Goal: Task Accomplishment & Management: Manage account settings

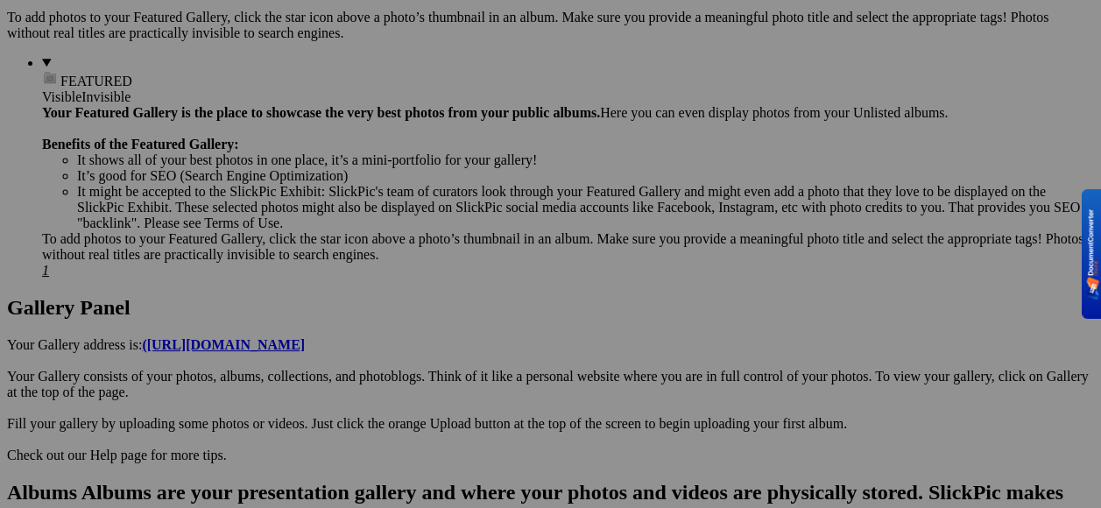
scroll to position [789, 0]
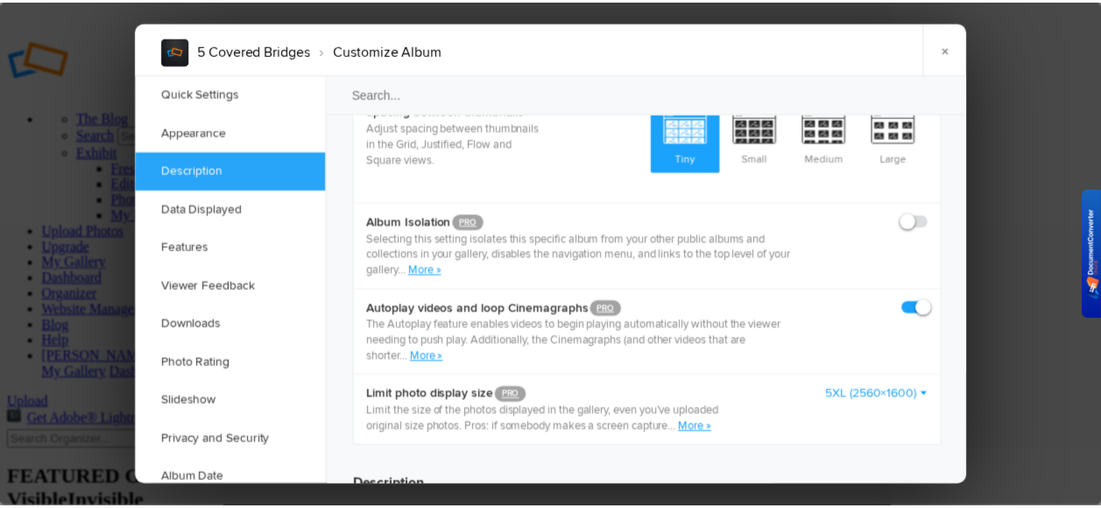
scroll to position [876, 0]
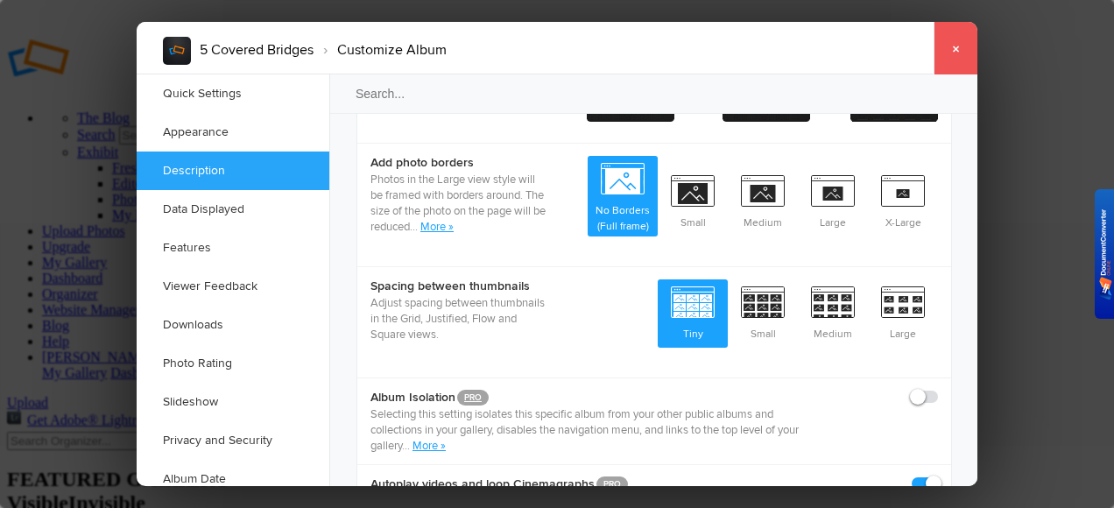
click at [953, 49] on link "×" at bounding box center [956, 48] width 44 height 53
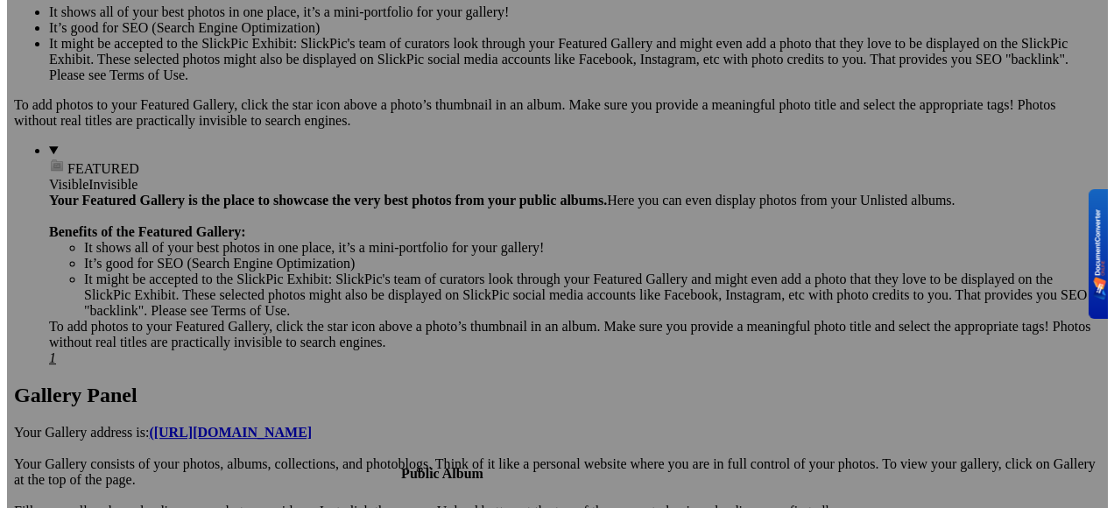
scroll to position [789, 0]
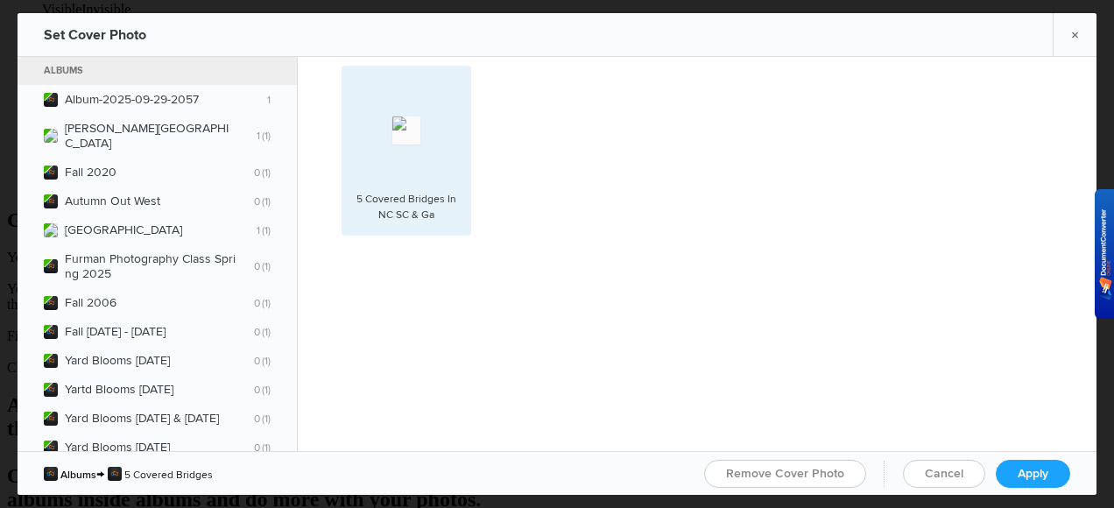
click at [456, 221] on div "5 Covered Bridges In NC SC & Ga" at bounding box center [406, 208] width 112 height 32
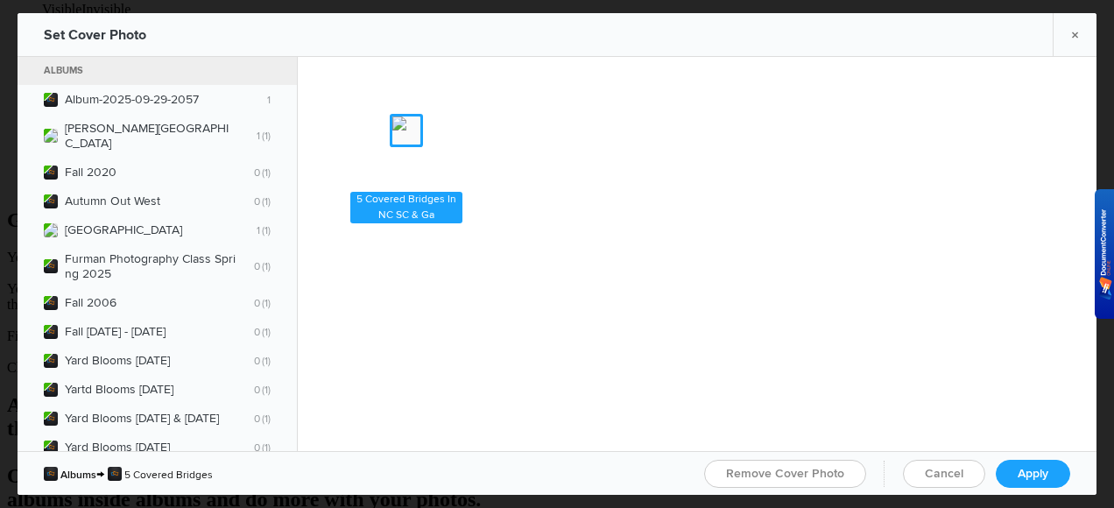
click at [476, 235] on spn-photo-picker-thumb-item-photo "Photo is hidden 5 Covered Bridges In NC SC & Ga" at bounding box center [412, 163] width 140 height 195
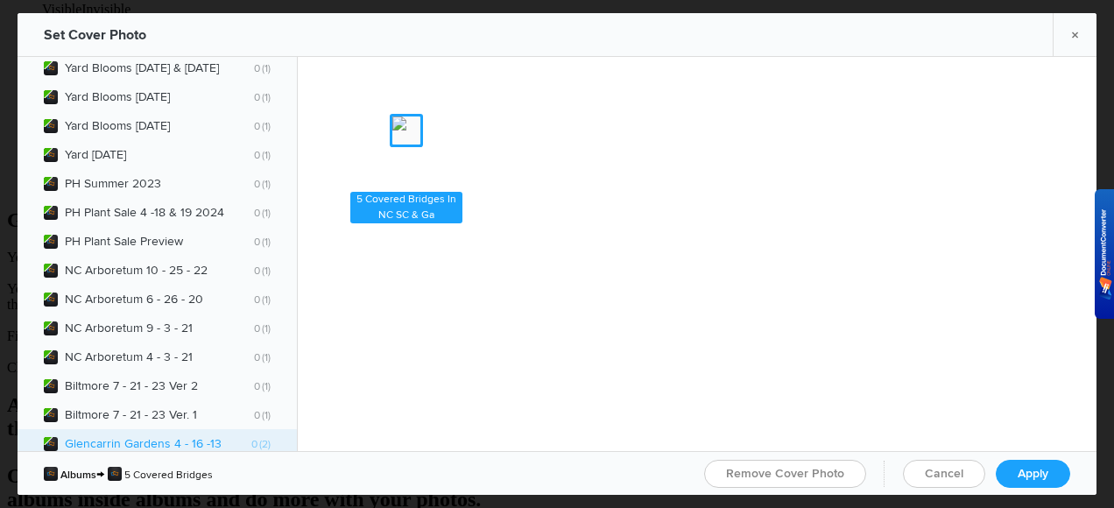
scroll to position [526, 0]
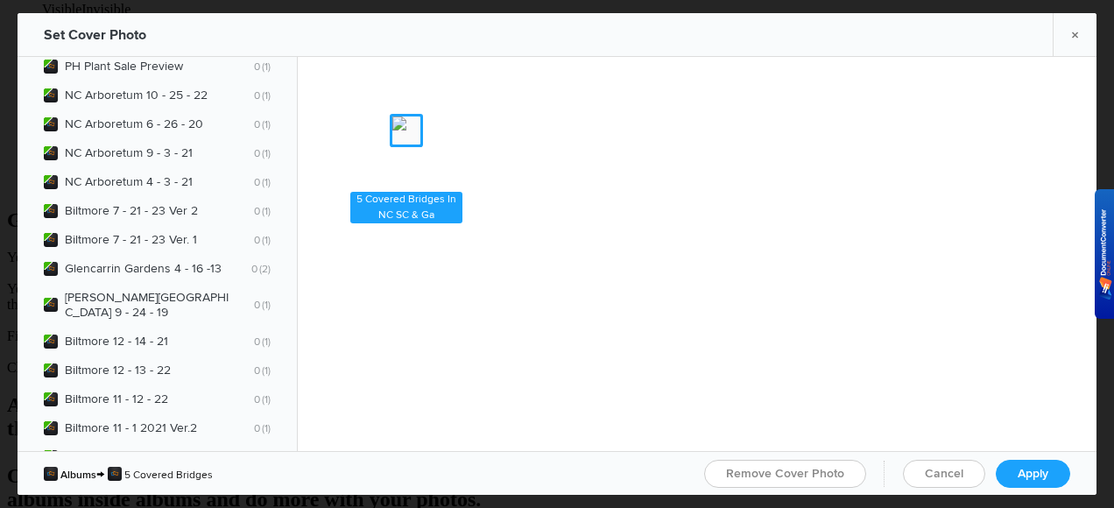
click at [213, 474] on ul "Albums → 5 Covered Bridges" at bounding box center [128, 474] width 169 height 19
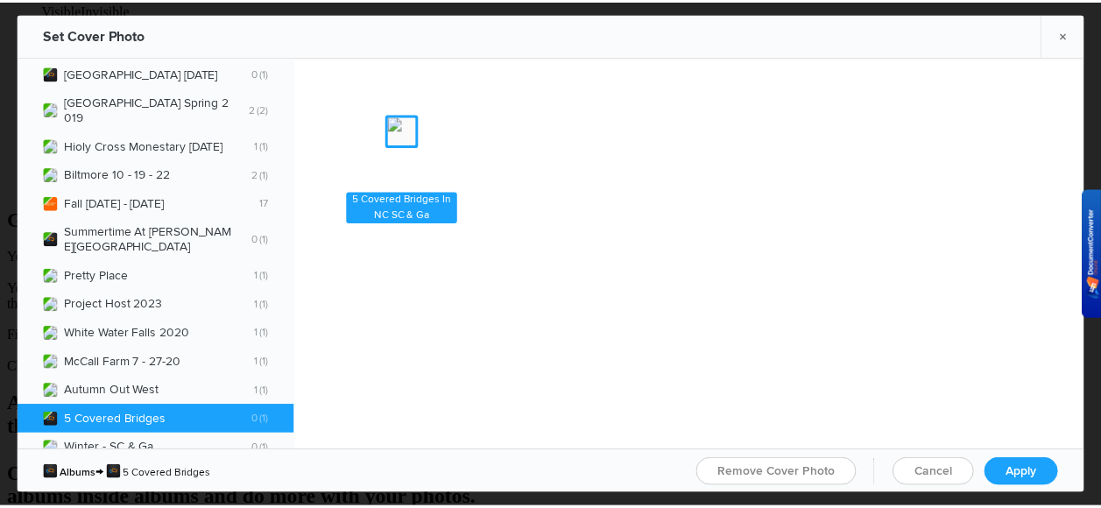
scroll to position [1665, 0]
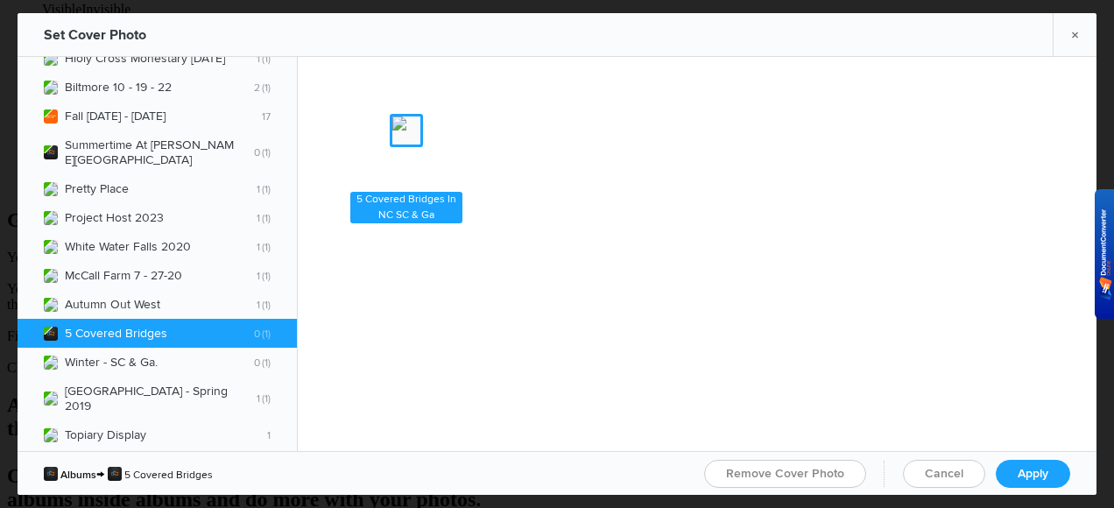
click at [208, 326] on b "5 Covered Bridges 0 1" at bounding box center [168, 333] width 206 height 15
click at [210, 326] on b "5 Covered Bridges 0 1" at bounding box center [168, 333] width 206 height 15
click at [260, 327] on span "1" at bounding box center [265, 333] width 11 height 13
click at [58, 326] on span "5 Covered Bridges 0 1" at bounding box center [157, 333] width 227 height 15
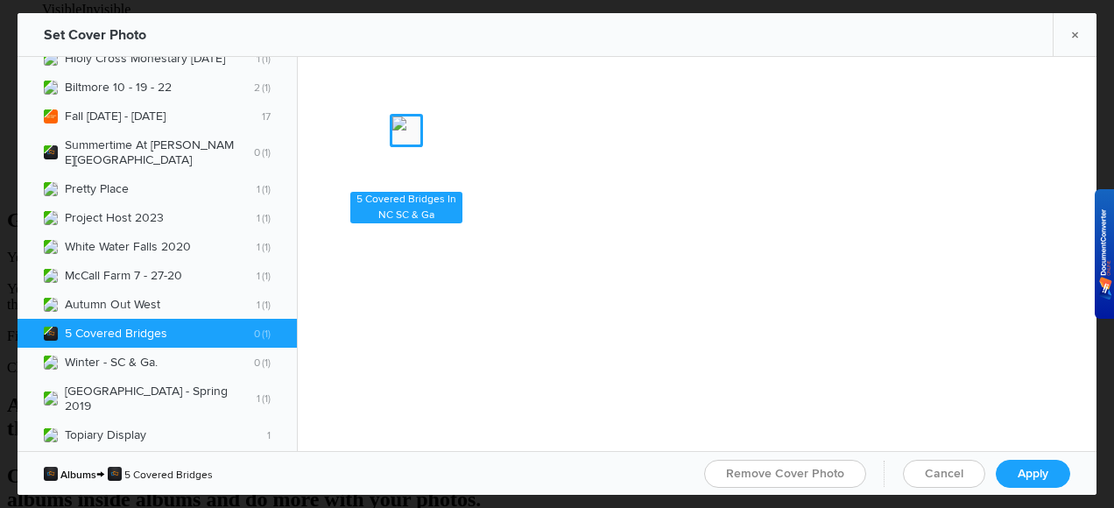
drag, startPoint x: 58, startPoint y: 297, endPoint x: 104, endPoint y: 310, distance: 48.3
click at [104, 326] on span "5 Covered Bridges 0 1" at bounding box center [157, 333] width 227 height 15
click at [436, 219] on div "5 Covered Bridges In NC SC & Ga" at bounding box center [406, 208] width 112 height 32
click at [784, 467] on span "Remove Cover Photo" at bounding box center [785, 473] width 118 height 15
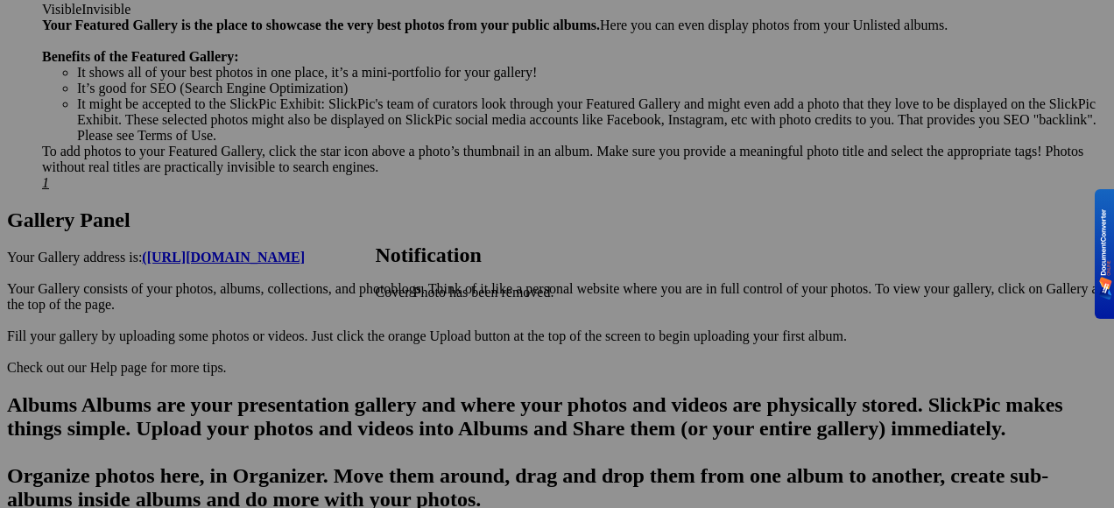
click at [396, 319] on span "OK" at bounding box center [386, 322] width 20 height 15
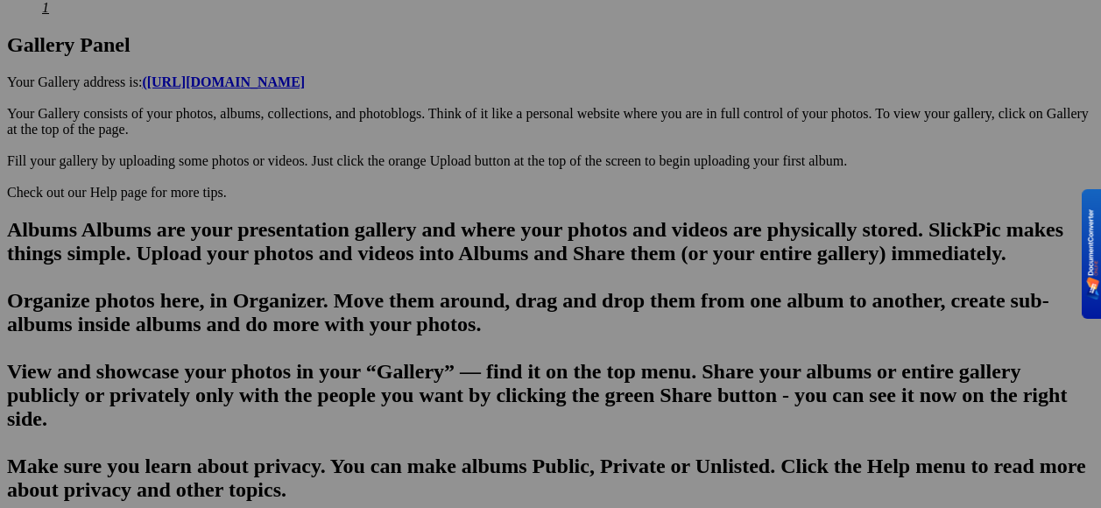
scroll to position [701, 0]
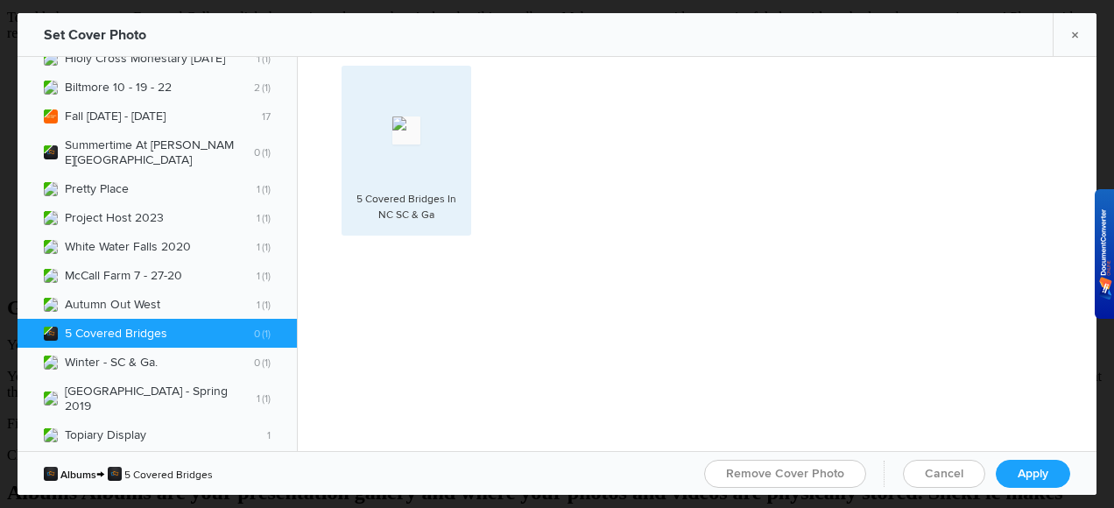
click at [447, 214] on div "5 Covered Bridges In NC SC & Ga" at bounding box center [406, 208] width 112 height 32
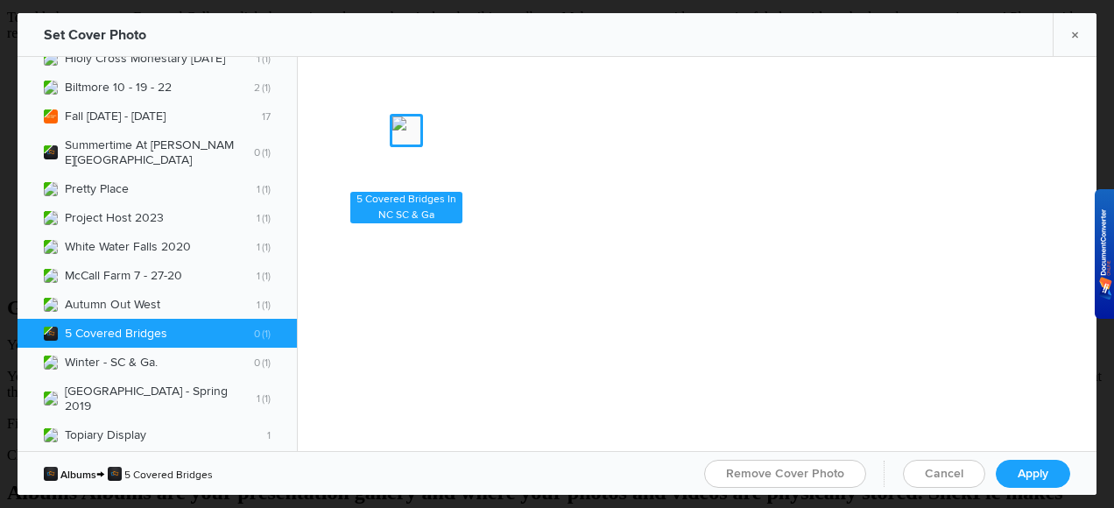
drag, startPoint x: 447, startPoint y: 214, endPoint x: 414, endPoint y: 245, distance: 45.9
click at [414, 245] on spn-photo-picker-thumb-item-photo "Photo is hidden 5 Covered Bridges In NC SC & Ga" at bounding box center [412, 163] width 140 height 195
click at [421, 128] on img at bounding box center [407, 131] width 28 height 28
drag, startPoint x: 357, startPoint y: 96, endPoint x: 697, endPoint y: 212, distance: 359.1
click at [699, 212] on div "Photo is hidden 5 Covered Bridges In NC SC & Ga" at bounding box center [706, 163] width 729 height 195
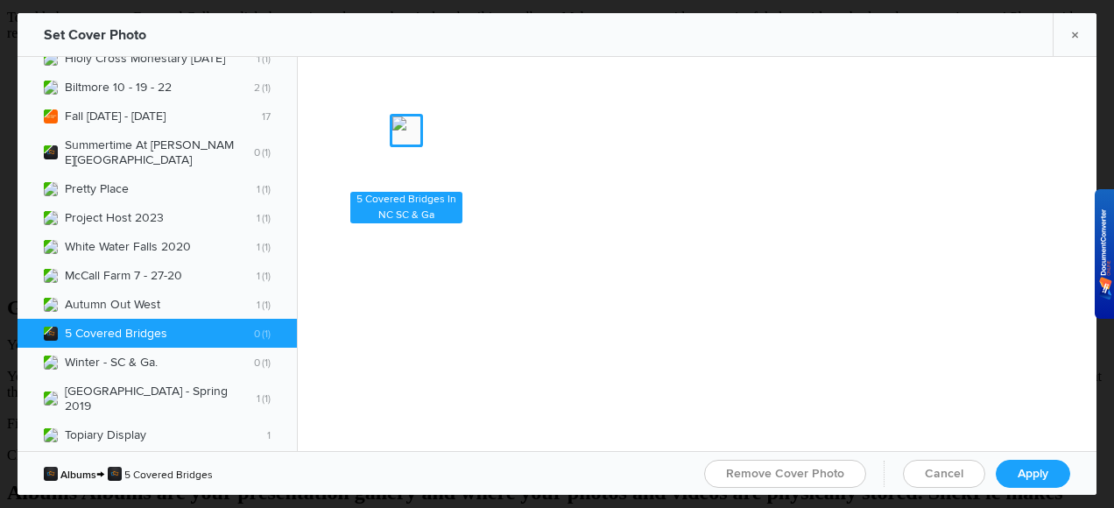
click at [421, 145] on img at bounding box center [407, 131] width 28 height 28
click at [961, 474] on link "Cancel" at bounding box center [944, 474] width 82 height 28
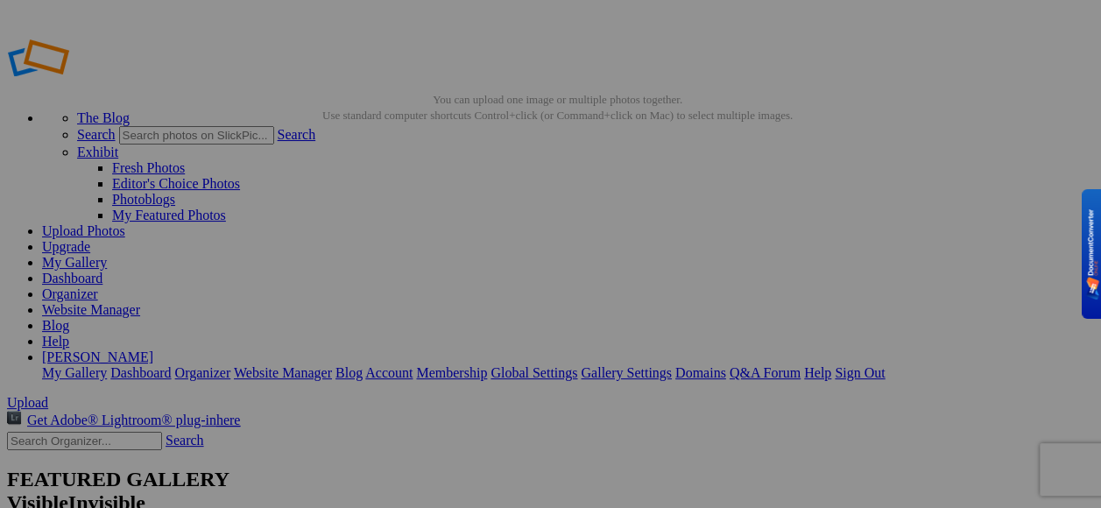
click at [103, 271] on link "Dashboard" at bounding box center [72, 278] width 60 height 15
